Goal: Information Seeking & Learning: Check status

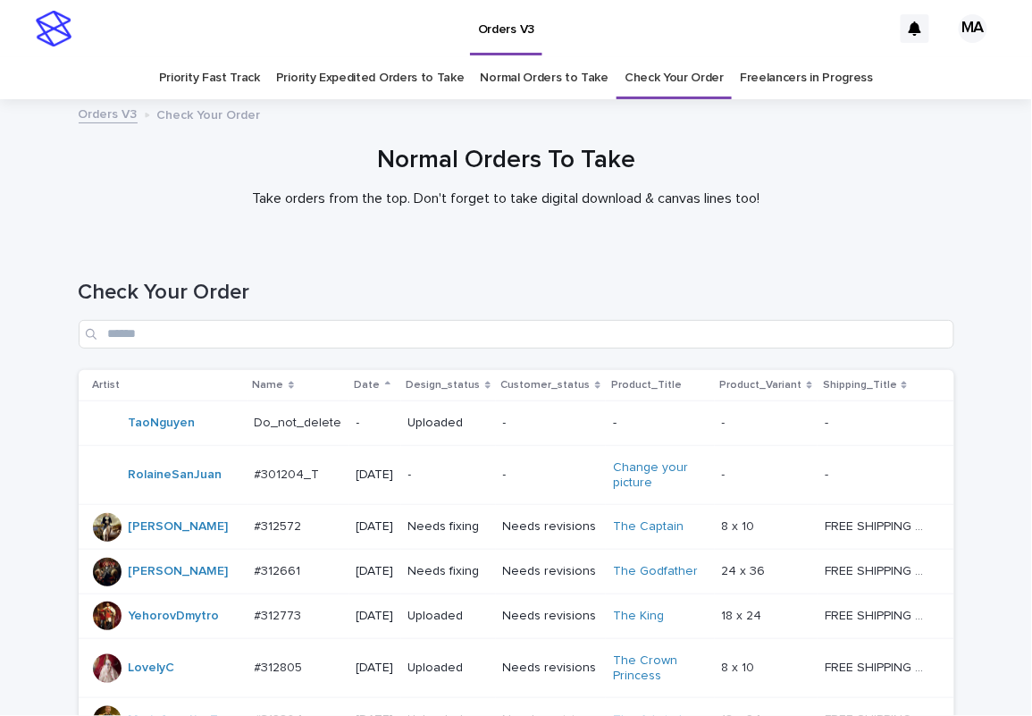
scroll to position [1424, 0]
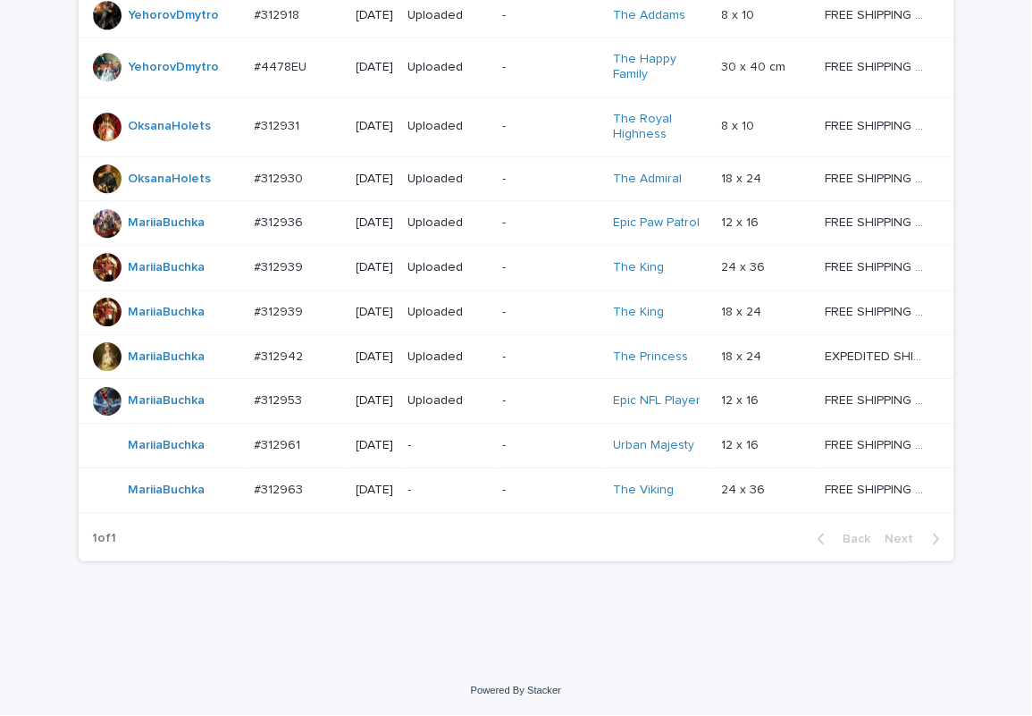
scroll to position [1542, 0]
drag, startPoint x: 819, startPoint y: 618, endPoint x: 809, endPoint y: 626, distance: 12.7
